Goal: Check status: Check status

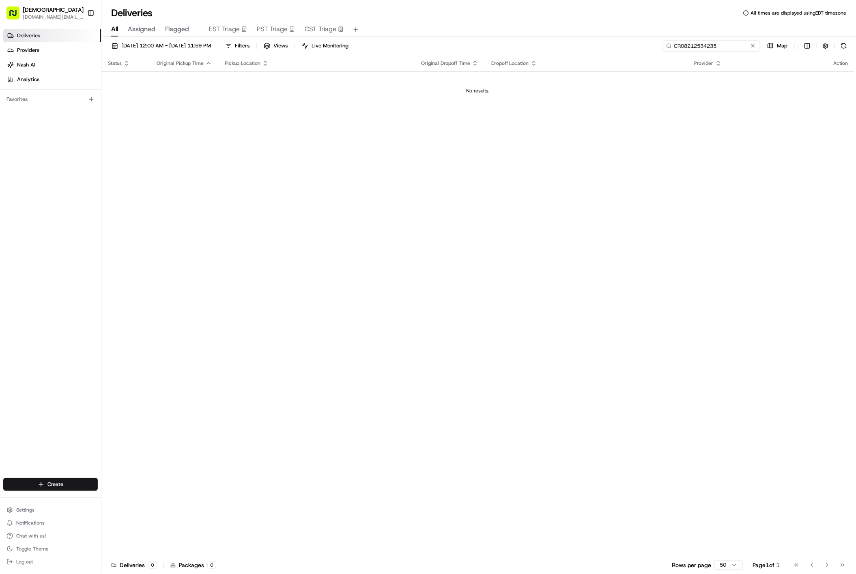
click at [723, 45] on input "CR08212534235" at bounding box center [711, 45] width 97 height 11
paste input "CR08222550516"
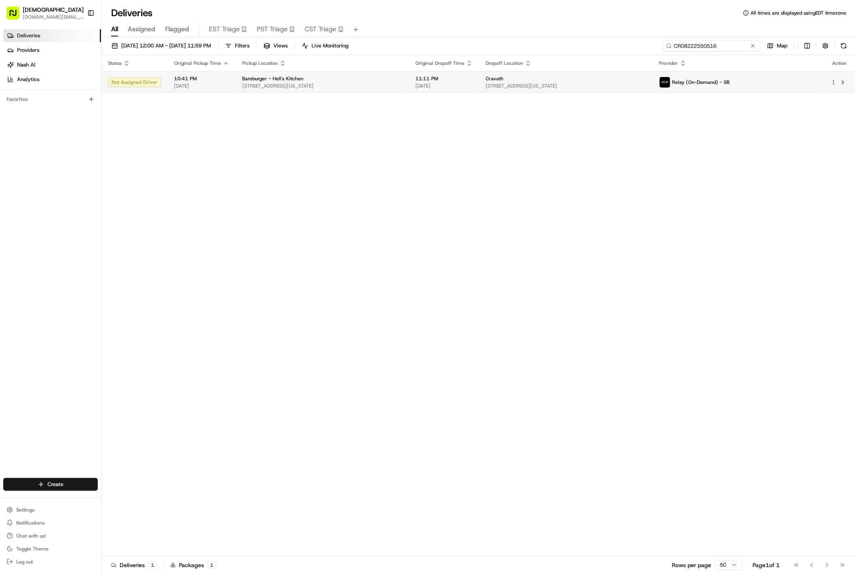
type input "CR08222550516"
click at [646, 81] on div "Cravath" at bounding box center [565, 78] width 160 height 6
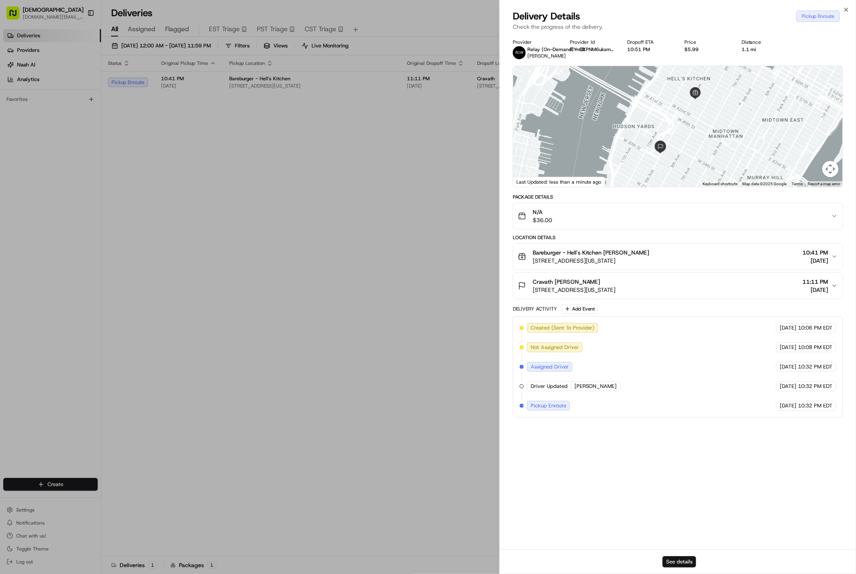
click at [674, 560] on button "See details" at bounding box center [679, 561] width 34 height 11
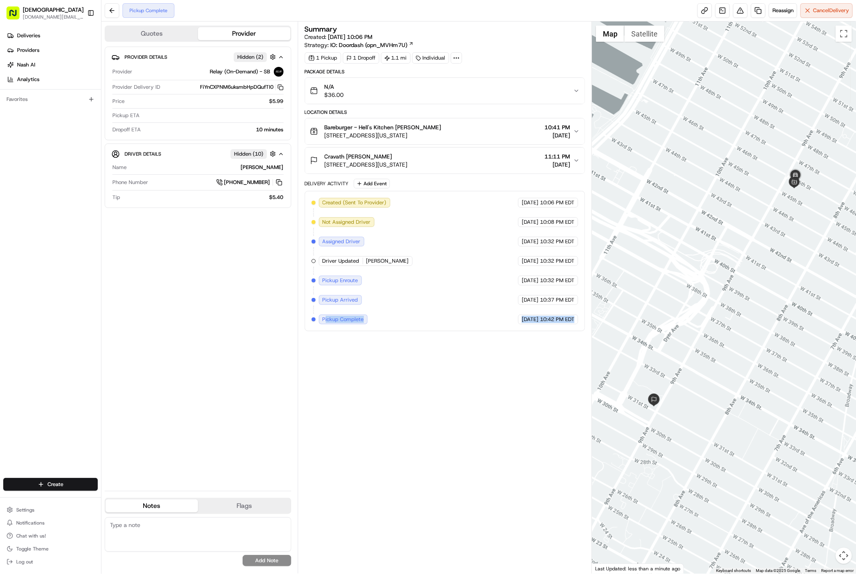
copy div "ickup Complete Relay (On-Demand) - SB [DATE] 10:42 PM EDT"
drag, startPoint x: 325, startPoint y: 322, endPoint x: 583, endPoint y: 296, distance: 258.8
click at [583, 301] on div "Created (Sent To Provider) Relay (On-Demand) - SB [DATE] 10:06 PM EDT Not Assig…" at bounding box center [445, 261] width 280 height 140
